Goal: Information Seeking & Learning: Compare options

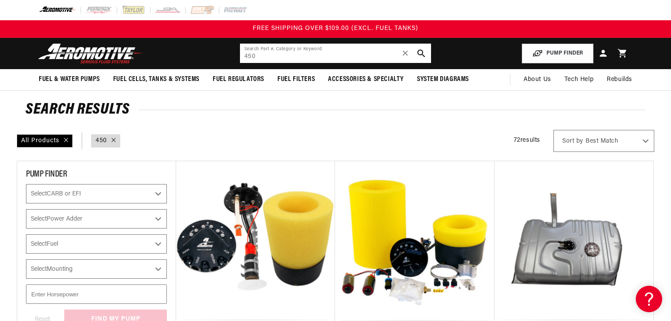
drag, startPoint x: 262, startPoint y: 57, endPoint x: 234, endPoint y: 55, distance: 27.8
click at [235, 56] on header "Fuel & Water Pumps Back In-Tank In-Line Fuel Pumps" at bounding box center [336, 53] width 638 height 31
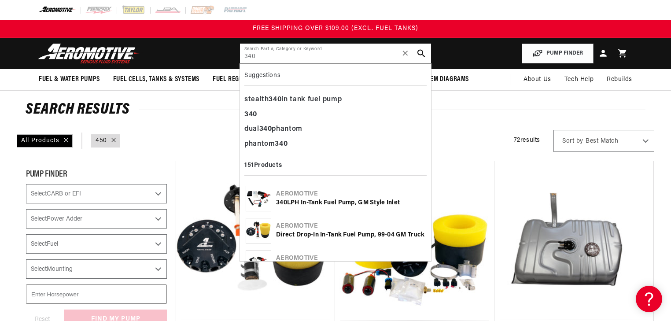
type input "340"
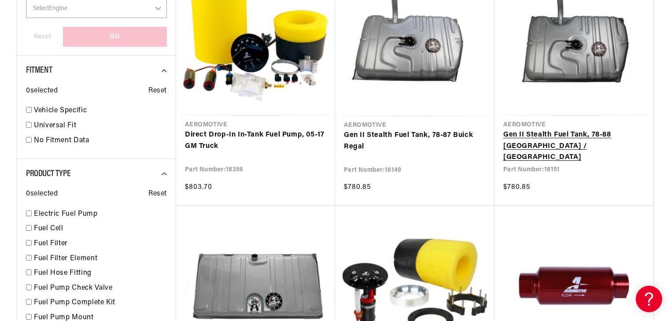
scroll to position [599, 0]
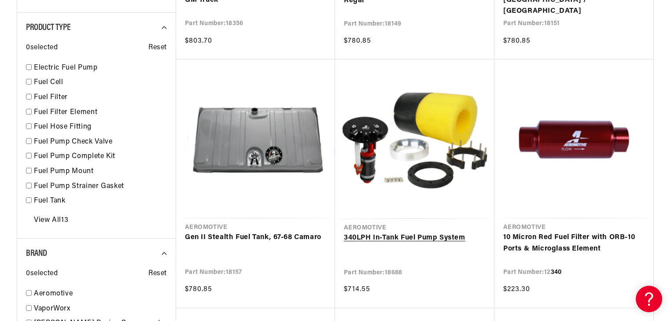
click at [434, 233] on link "340 LPH In-Tank Fuel Pump System" at bounding box center [415, 238] width 142 height 11
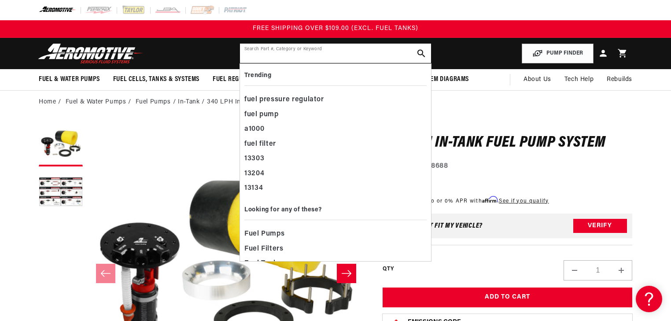
click at [288, 56] on input "text" at bounding box center [335, 53] width 191 height 19
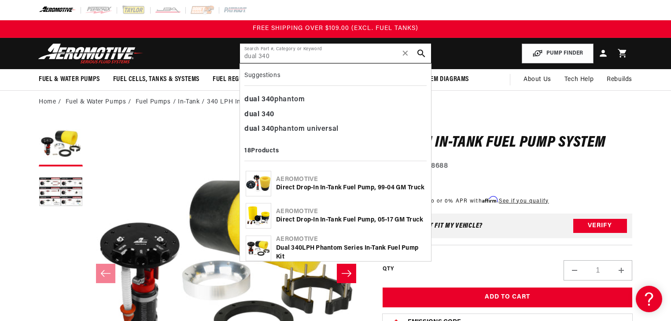
type input "dual 340"
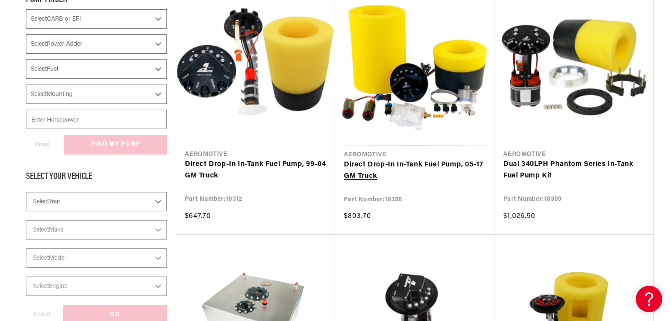
scroll to position [176, 0]
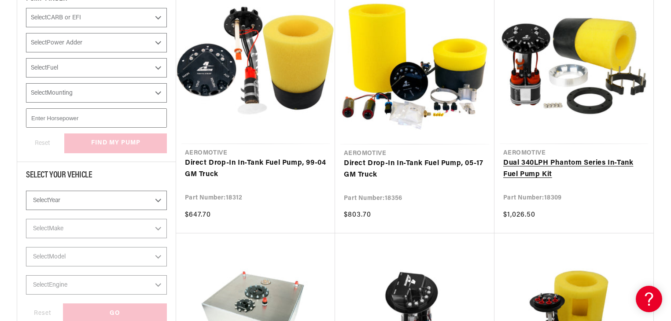
click at [549, 158] on link "Dual 340 LPH Phantom Series In-Tank Fuel Pump Kit" at bounding box center [574, 169] width 141 height 22
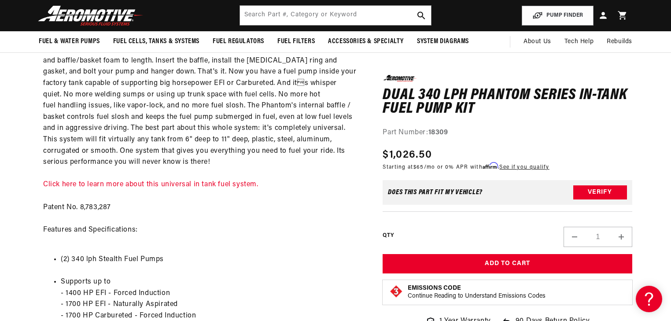
scroll to position [599, 0]
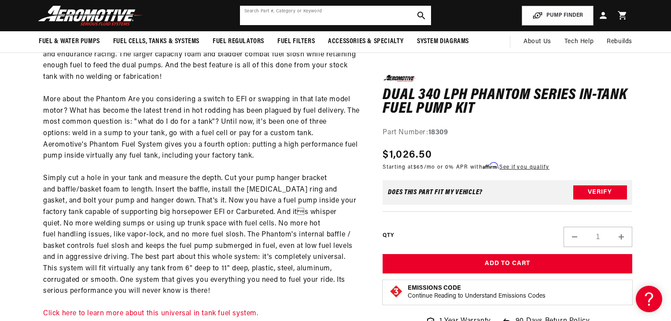
click at [319, 20] on input "text" at bounding box center [335, 15] width 191 height 19
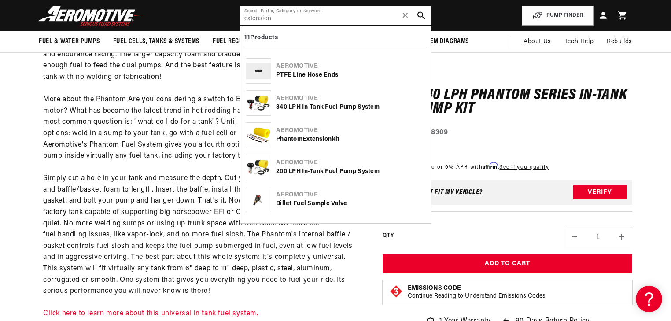
type input "extension"
click at [312, 140] on b "Extension" at bounding box center [318, 139] width 30 height 7
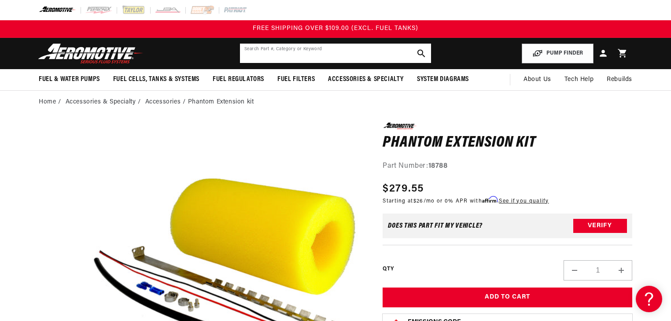
click at [344, 58] on input "text" at bounding box center [335, 53] width 191 height 19
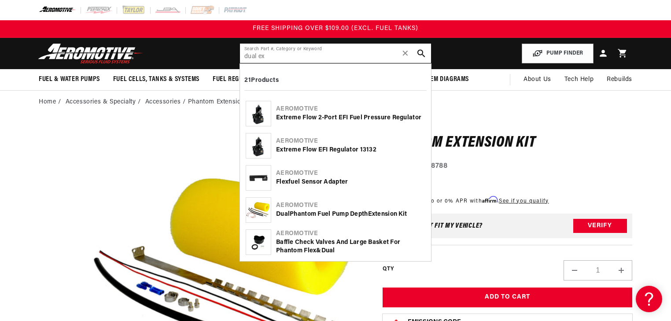
scroll to position [57, 0]
type input "dual ex"
click at [318, 206] on div "Aeromotive" at bounding box center [350, 204] width 149 height 9
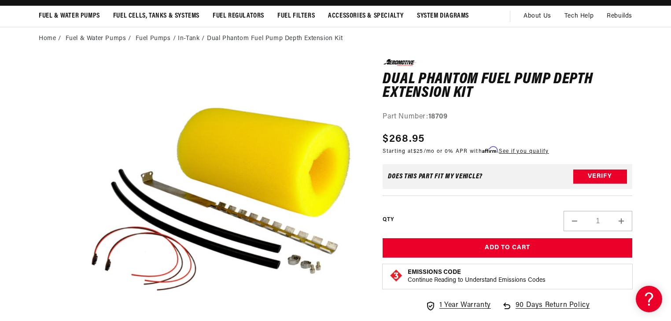
scroll to position [70, 0]
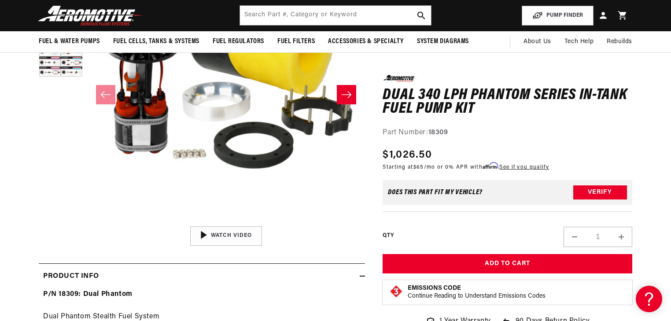
scroll to position [35, 0]
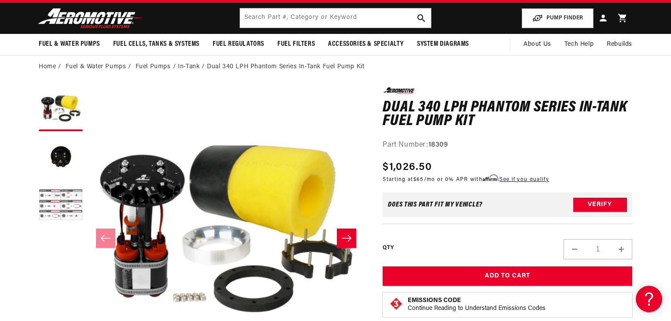
click at [60, 207] on button "Load image 3 in gallery view" at bounding box center [61, 206] width 44 height 44
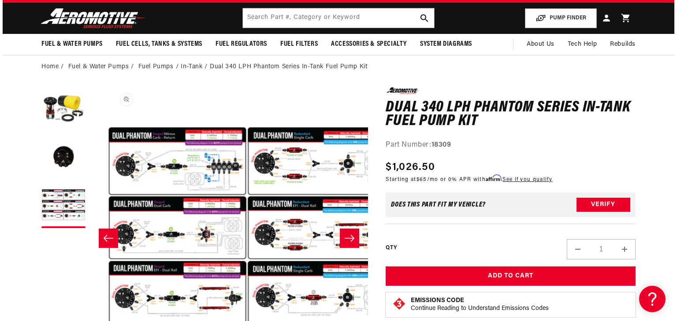
scroll to position [0, 556]
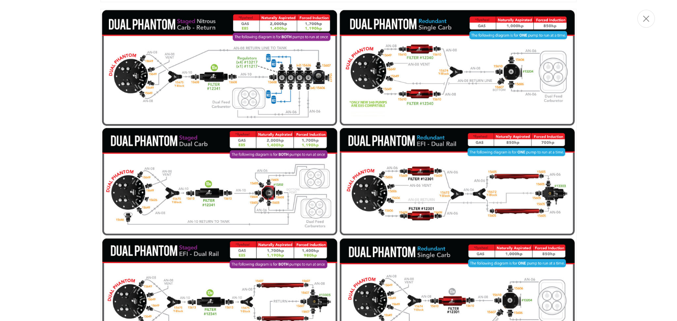
scroll to position [841, 0]
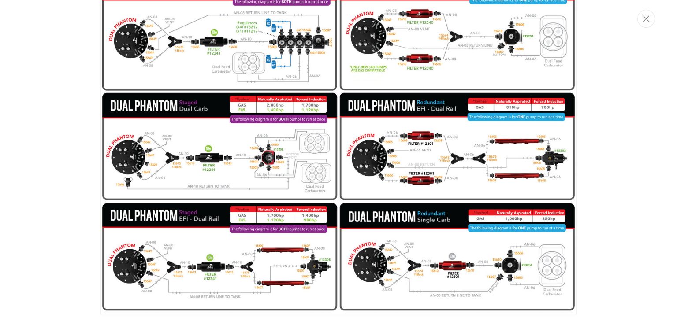
click at [41, 215] on div "Media gallery" at bounding box center [338, 160] width 677 height 321
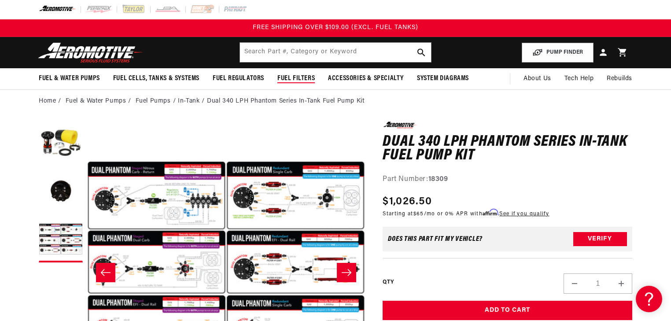
scroll to position [0, 0]
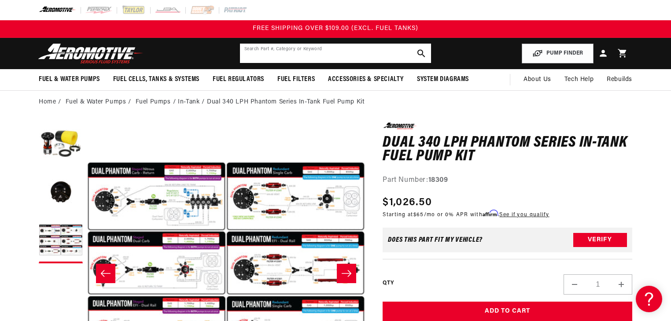
click at [330, 56] on input "text" at bounding box center [335, 53] width 191 height 19
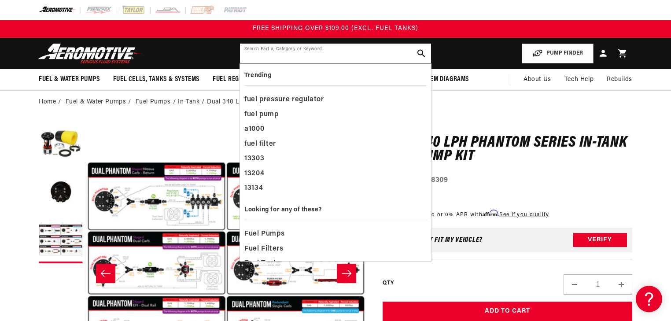
click at [293, 57] on input "text" at bounding box center [335, 53] width 191 height 19
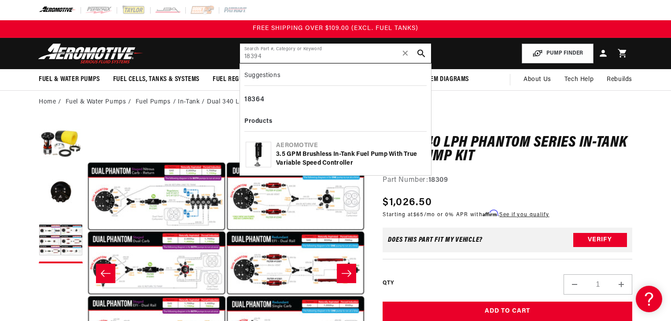
type input "18394"
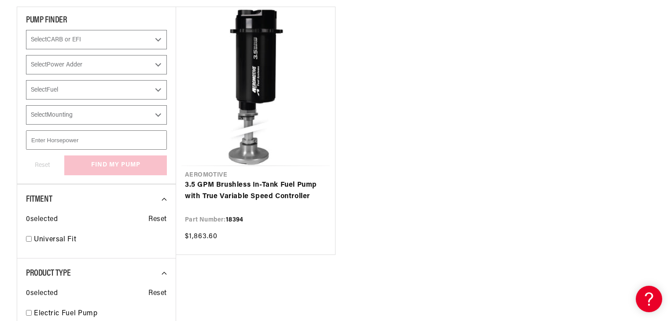
scroll to position [176, 0]
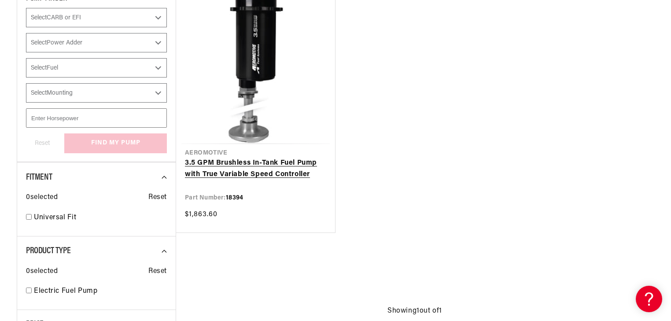
click at [266, 158] on link "3.5 GPM Brushless In-Tank Fuel Pump with True Variable Speed Controller" at bounding box center [255, 169] width 141 height 22
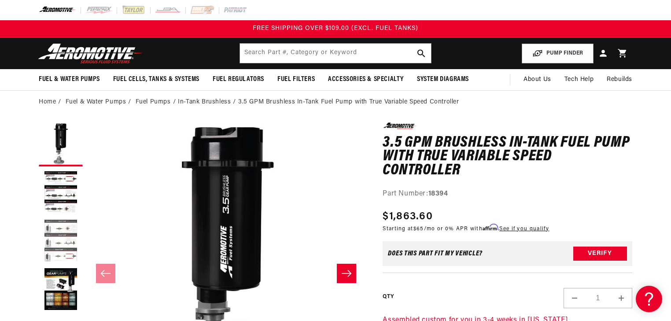
click at [62, 232] on button "Load image 3 in gallery view" at bounding box center [61, 241] width 44 height 44
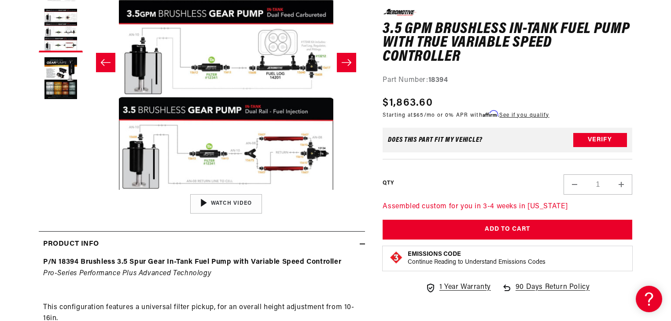
scroll to position [211, 0]
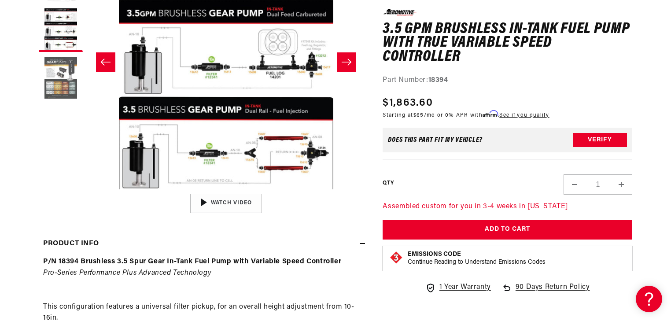
click at [70, 86] on button "Load image 4 in gallery view" at bounding box center [61, 78] width 44 height 44
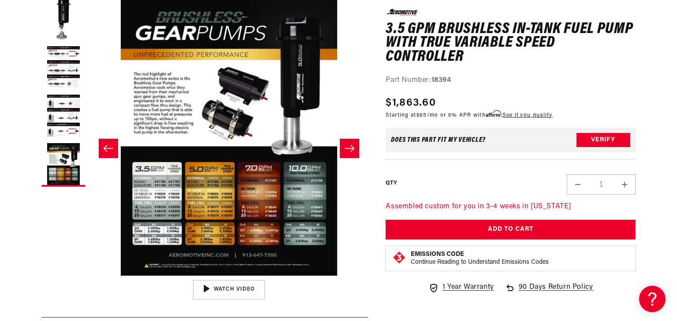
scroll to position [141, 0]
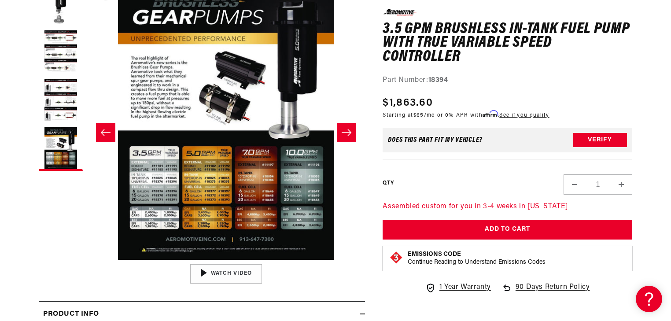
click at [87, 260] on button "Open media 4 in modal" at bounding box center [87, 260] width 0 height 0
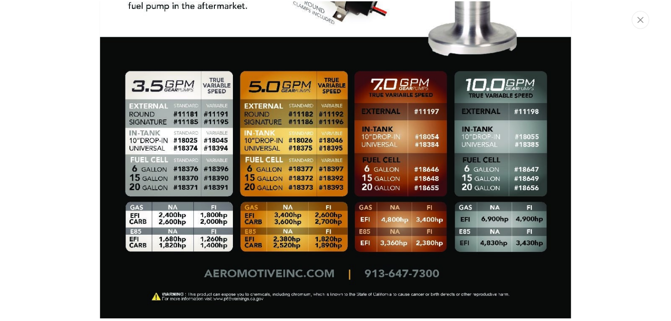
scroll to position [2279, 0]
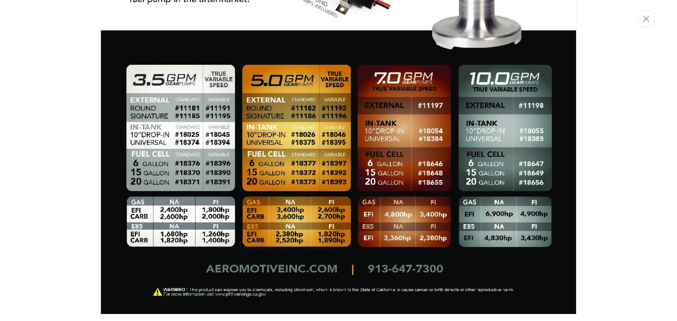
click at [212, 156] on img "Media gallery" at bounding box center [338, 9] width 476 height 612
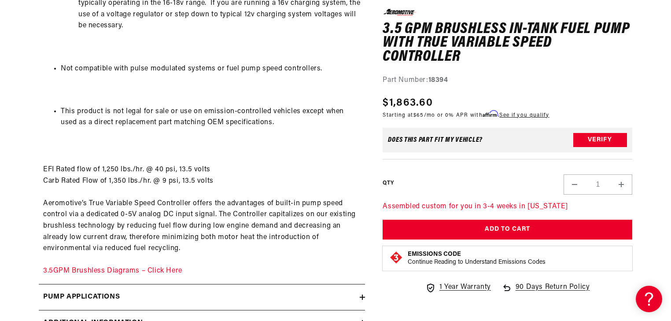
scroll to position [1445, 0]
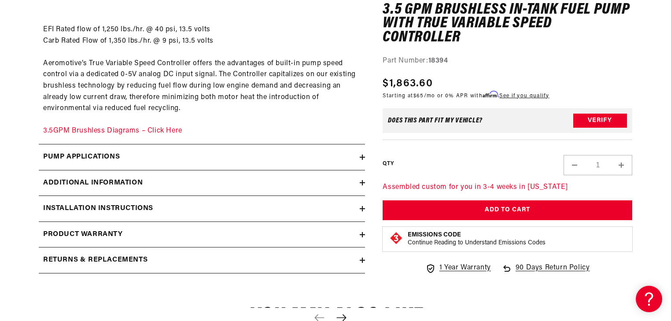
click at [360, 208] on icon at bounding box center [362, 208] width 5 height 5
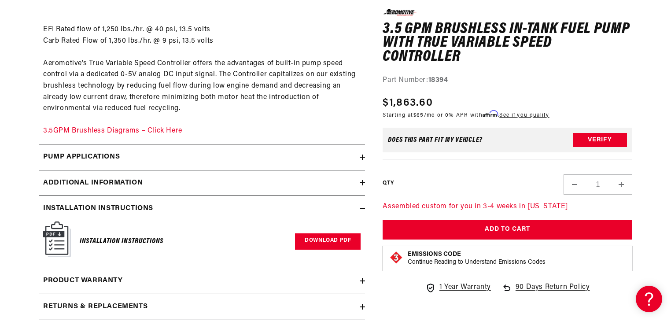
click at [337, 235] on link "Download PDF" at bounding box center [328, 242] width 66 height 16
click at [136, 132] on link "3.5GPM Brushless Diagrams – Click Here" at bounding box center [112, 130] width 139 height 7
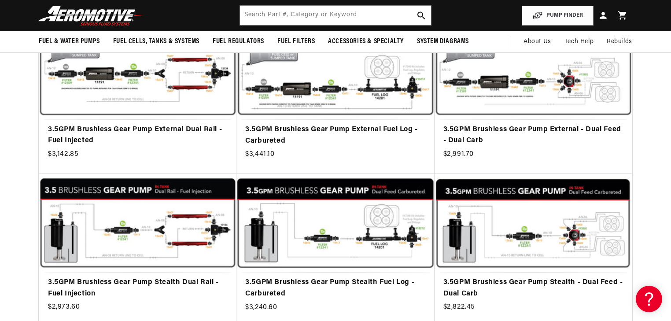
scroll to position [35, 0]
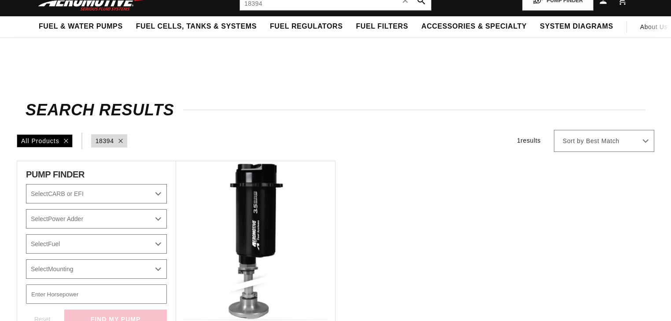
scroll to position [176, 0]
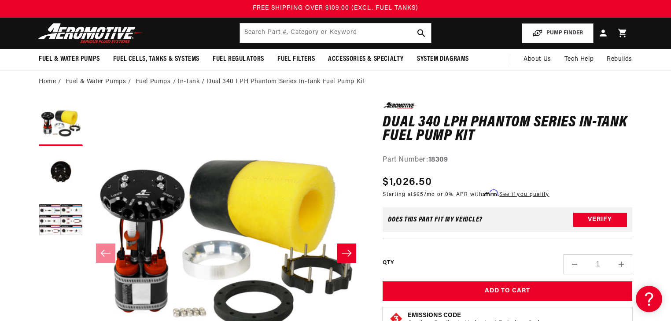
scroll to position [70, 0]
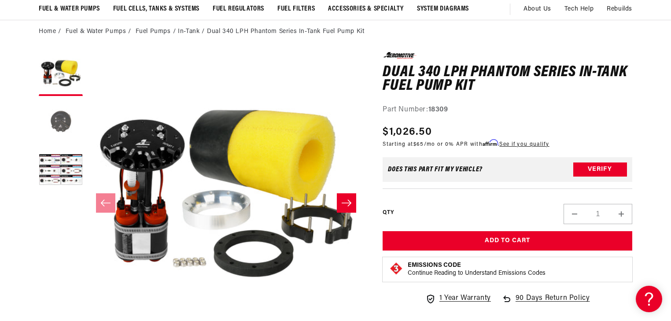
click at [62, 125] on button "Load image 2 in gallery view" at bounding box center [61, 122] width 44 height 44
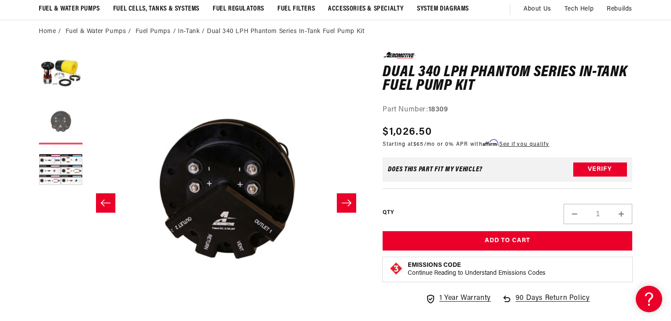
scroll to position [0, 278]
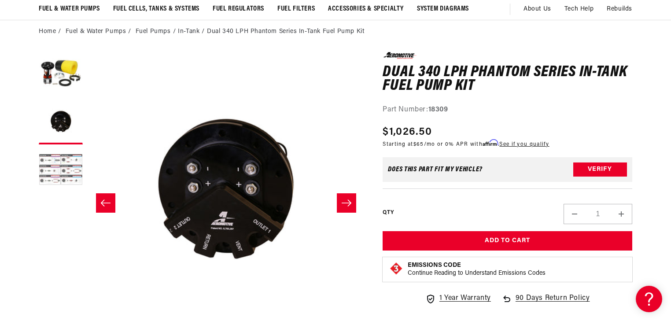
click at [76, 167] on button "Load image 3 in gallery view" at bounding box center [61, 171] width 44 height 44
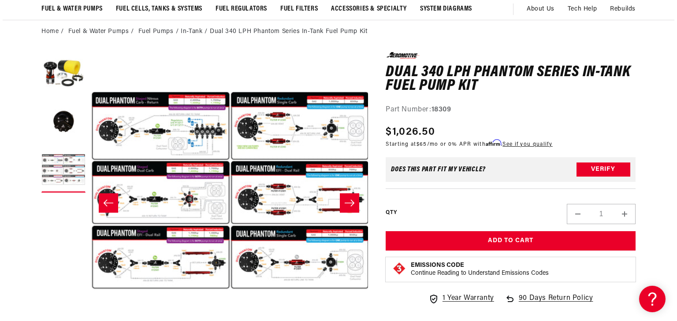
scroll to position [0, 556]
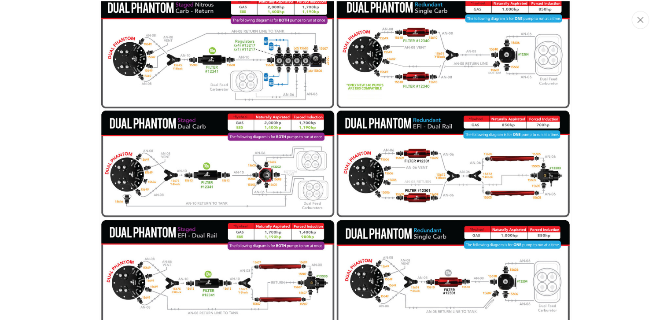
scroll to position [788, 0]
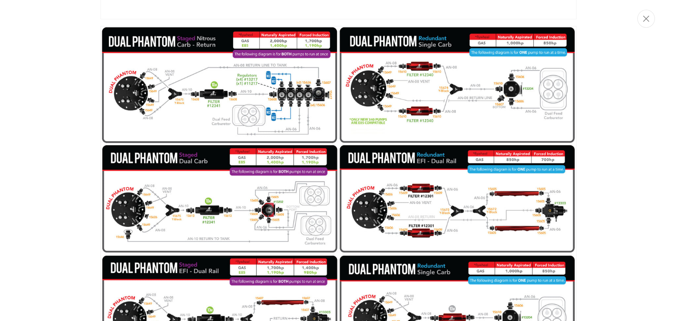
click at [42, 124] on div "Media gallery" at bounding box center [338, 160] width 677 height 321
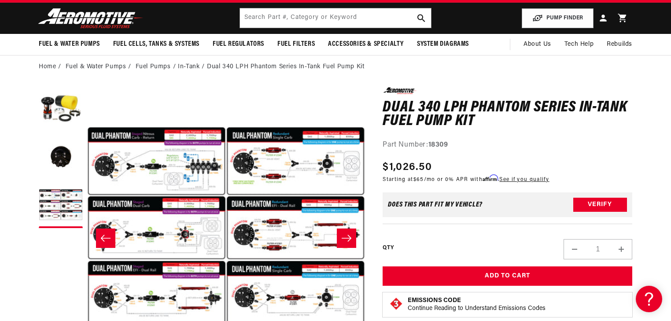
scroll to position [70, 0]
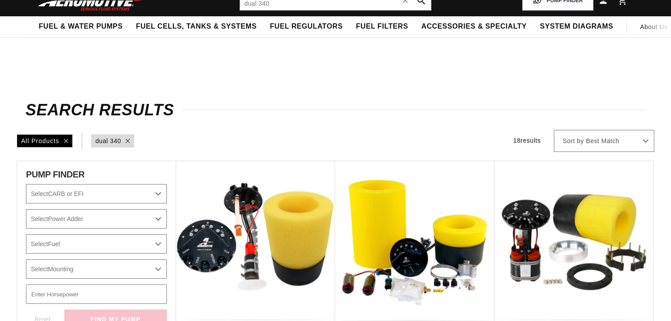
scroll to position [176, 0]
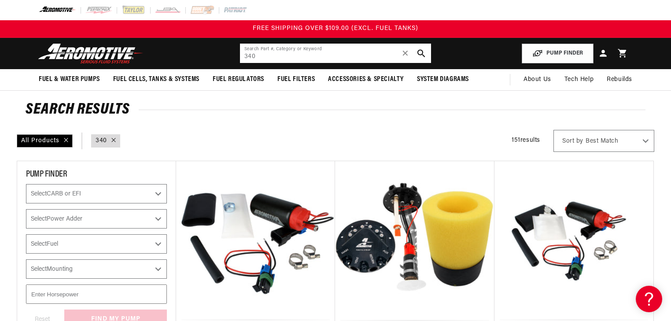
drag, startPoint x: 272, startPoint y: 58, endPoint x: 234, endPoint y: 58, distance: 37.9
click at [234, 58] on header "Fuel & Water Pumps Back In-Tank In-Line Fuel Pumps" at bounding box center [336, 53] width 638 height 31
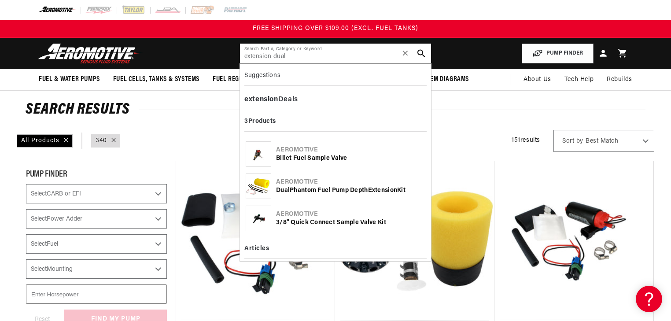
type input "extension dual"
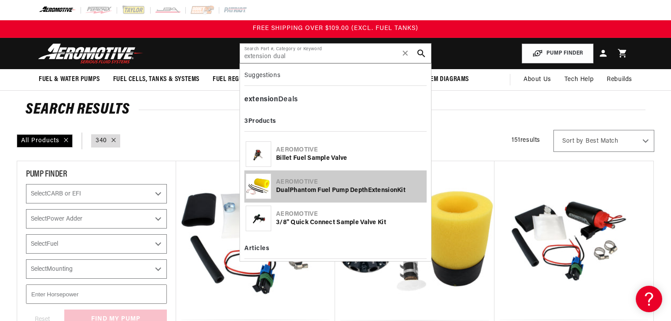
drag, startPoint x: 292, startPoint y: 185, endPoint x: 241, endPoint y: 179, distance: 51.0
click at [293, 185] on div "Aeromotive" at bounding box center [350, 182] width 149 height 9
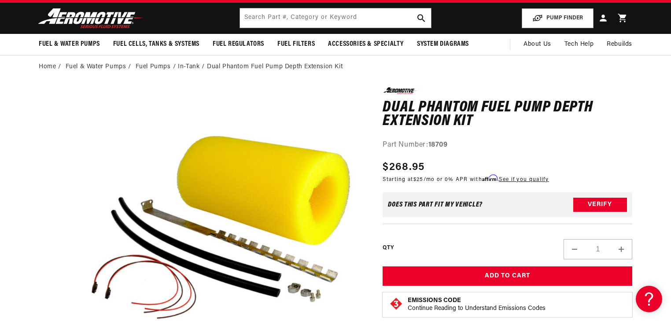
scroll to position [70, 0]
